Goal: Information Seeking & Learning: Find specific fact

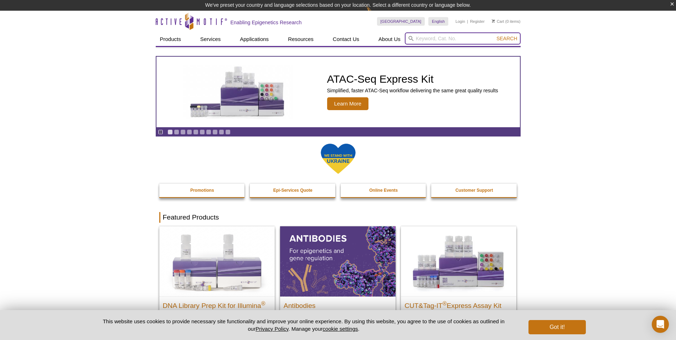
click at [440, 43] on input "search" at bounding box center [463, 38] width 116 height 12
type input "错"
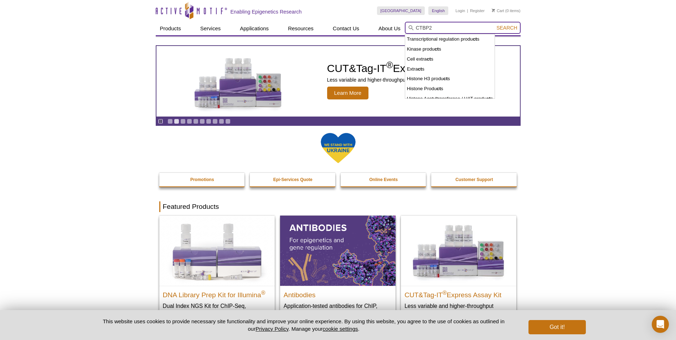
type input "CTBP2"
click at [494, 25] on button "Search" at bounding box center [506, 28] width 25 height 6
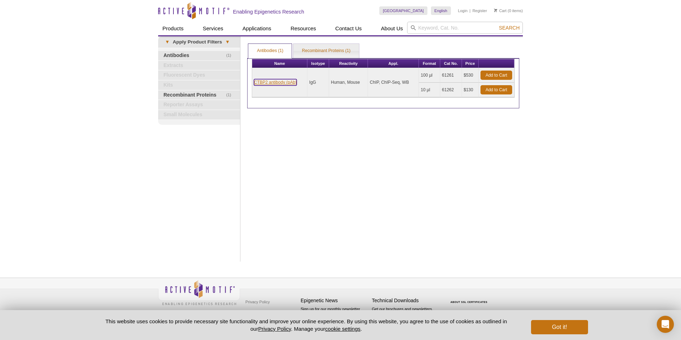
click at [290, 83] on link "CTBP2 antibody (pAb)" at bounding box center [275, 82] width 43 height 6
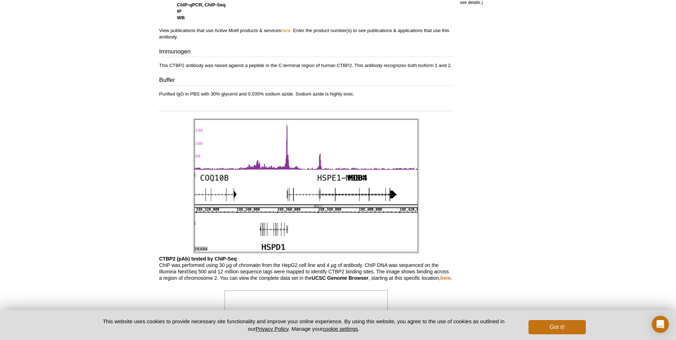
scroll to position [392, 0]
